Goal: Task Accomplishment & Management: Use online tool/utility

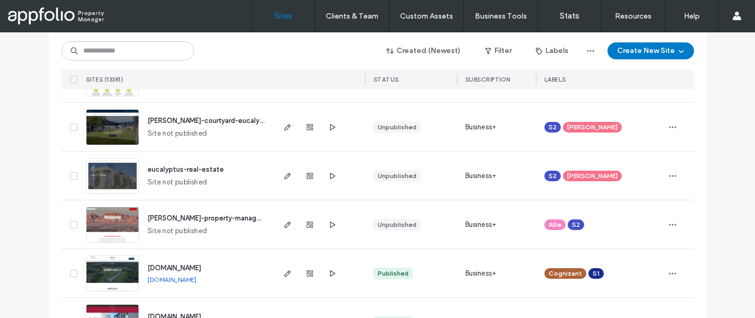
scroll to position [2305, 0]
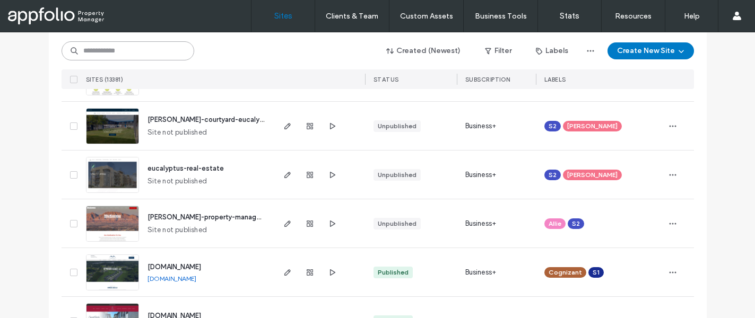
click at [149, 53] on input at bounding box center [128, 50] width 133 height 19
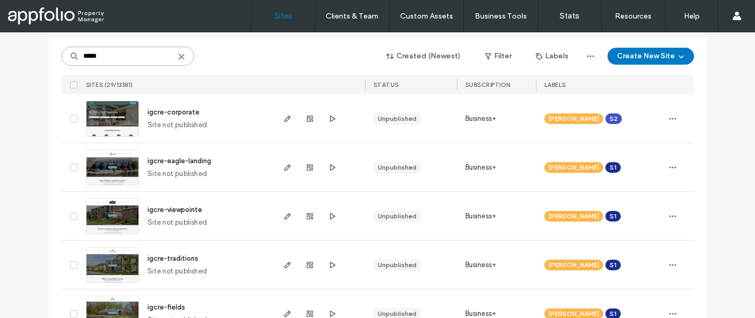
scroll to position [0, 0]
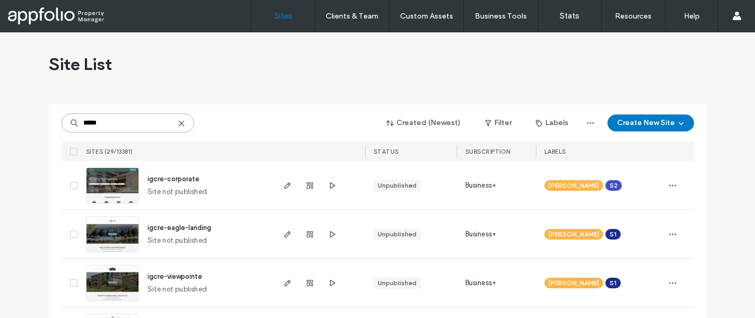
type input "*****"
click at [181, 178] on span "igcre-corporate" at bounding box center [174, 179] width 52 height 8
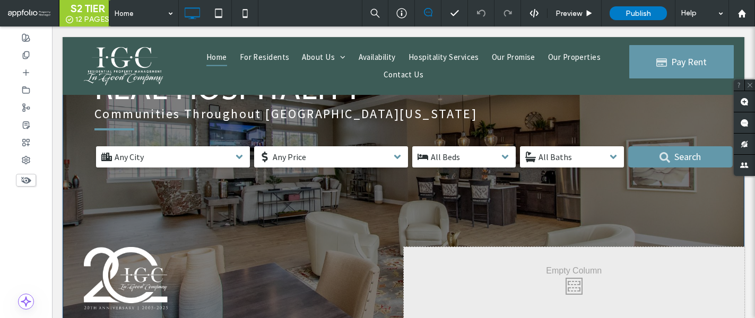
scroll to position [116, 0]
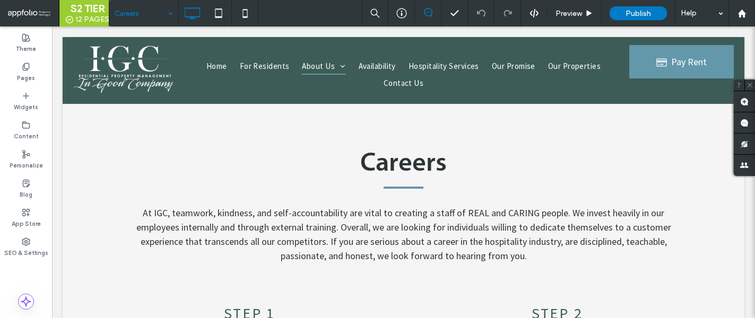
click at [143, 15] on input at bounding box center [141, 13] width 53 height 27
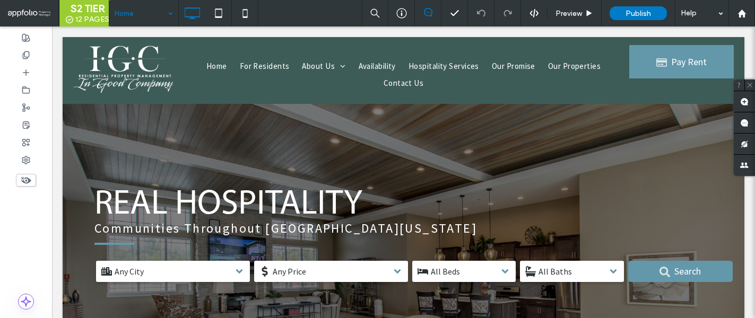
click at [158, 16] on input at bounding box center [141, 13] width 53 height 27
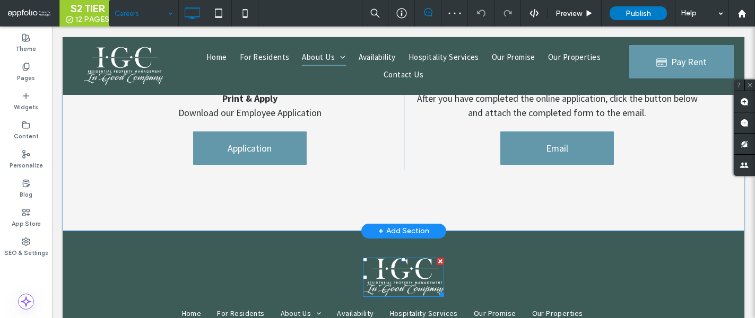
scroll to position [269, 0]
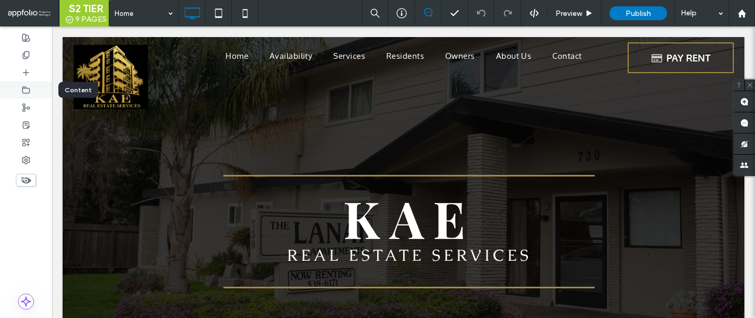
click at [32, 84] on div at bounding box center [26, 90] width 52 height 18
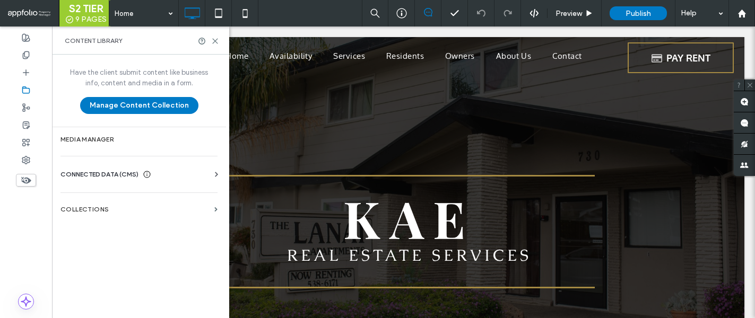
click at [93, 167] on div "CONNECTED DATA (CMS) Business Info Business Text Business Images Find and Repla…" at bounding box center [139, 175] width 174 height 28
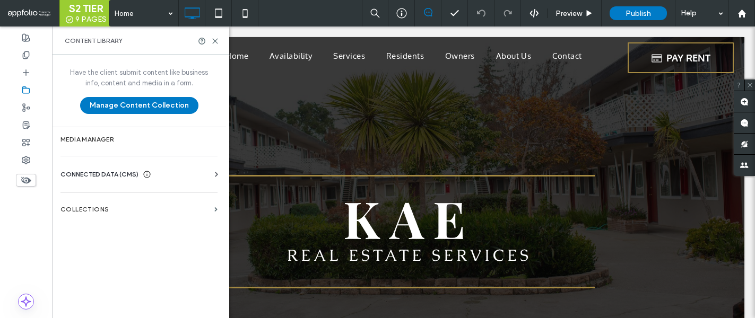
click at [94, 179] on span "CONNECTED DATA (CMS)" at bounding box center [100, 174] width 78 height 11
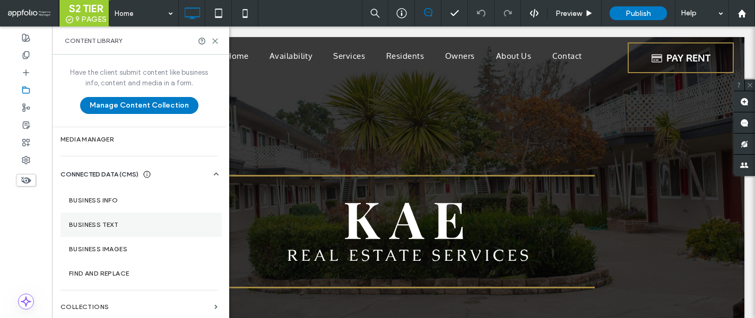
click at [102, 222] on label "Business Text" at bounding box center [141, 224] width 144 height 7
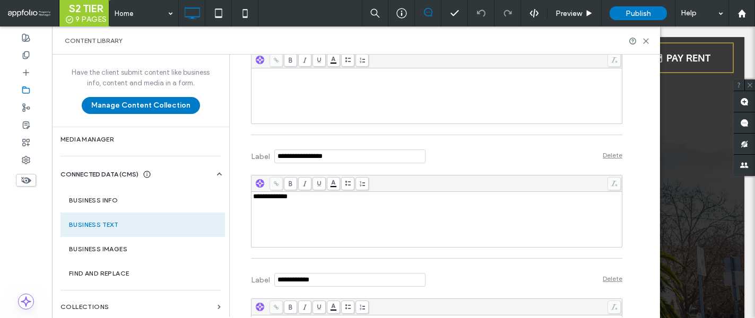
scroll to position [385, 0]
drag, startPoint x: 299, startPoint y: 198, endPoint x: 234, endPoint y: 187, distance: 66.3
click at [235, 187] on div "**********" at bounding box center [428, 42] width 387 height 744
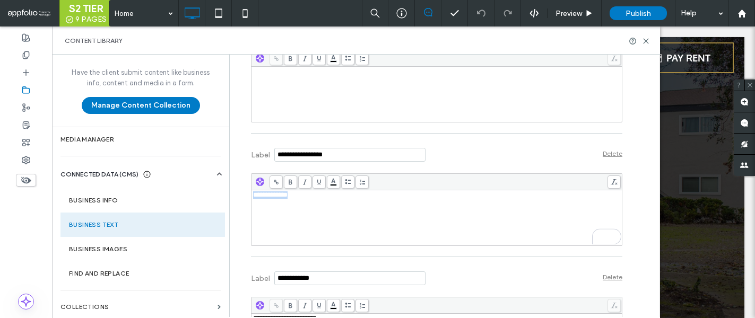
copy span "**********"
